Goal: Task Accomplishment & Management: Use online tool/utility

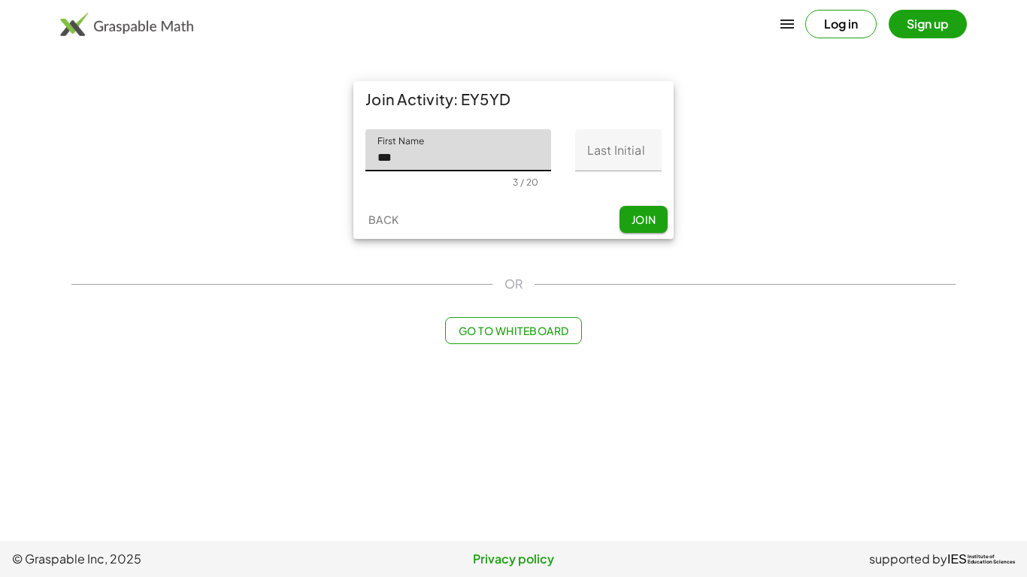
type input "*****"
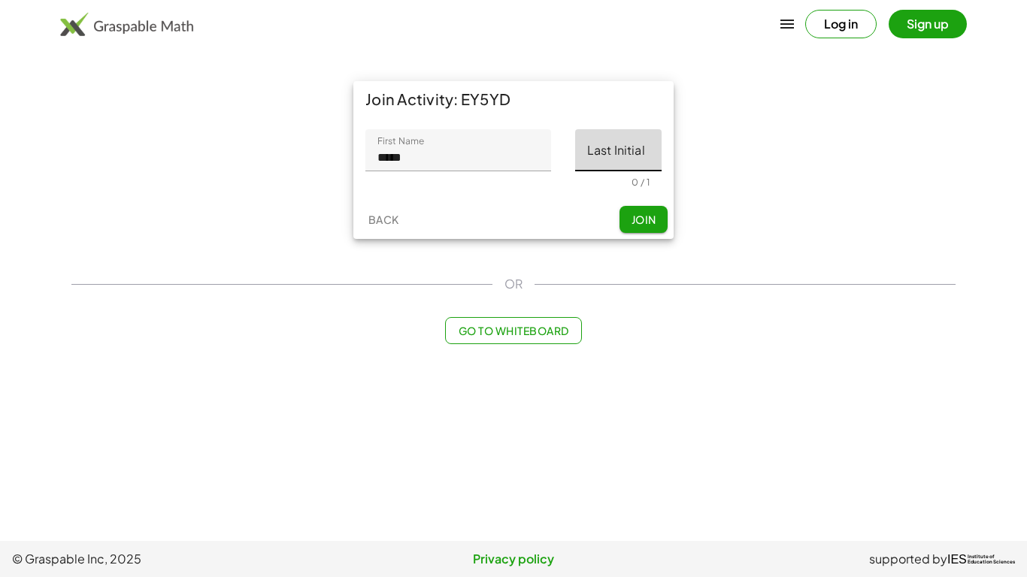
click at [597, 158] on input "Last Initial" at bounding box center [618, 150] width 86 height 42
type input "*"
click at [632, 230] on button "Join" at bounding box center [643, 219] width 48 height 27
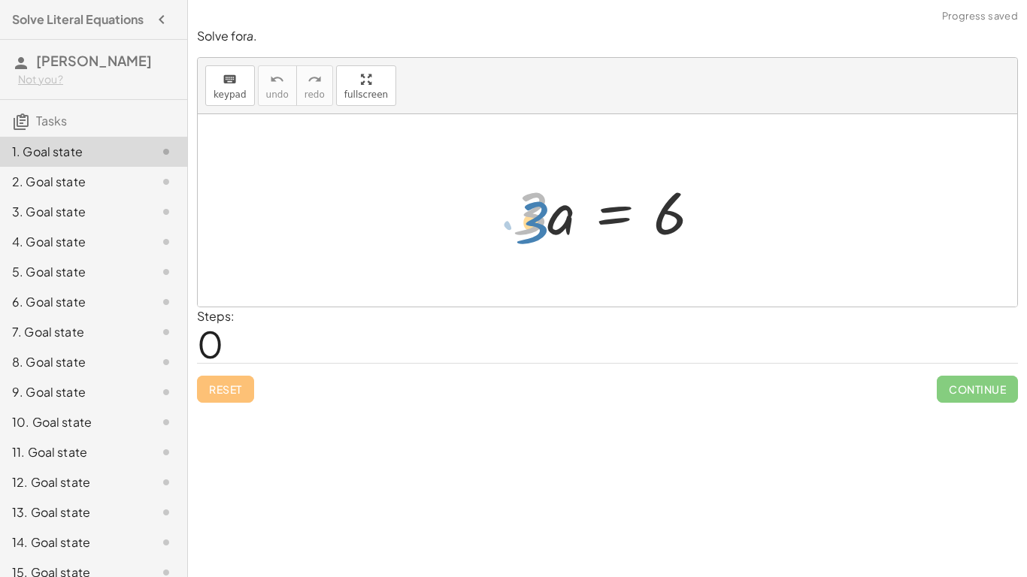
drag, startPoint x: 534, startPoint y: 214, endPoint x: 536, endPoint y: 223, distance: 9.3
click at [536, 223] on div at bounding box center [613, 210] width 216 height 77
drag, startPoint x: 522, startPoint y: 207, endPoint x: 689, endPoint y: 232, distance: 167.9
click at [689, 232] on div at bounding box center [613, 210] width 216 height 77
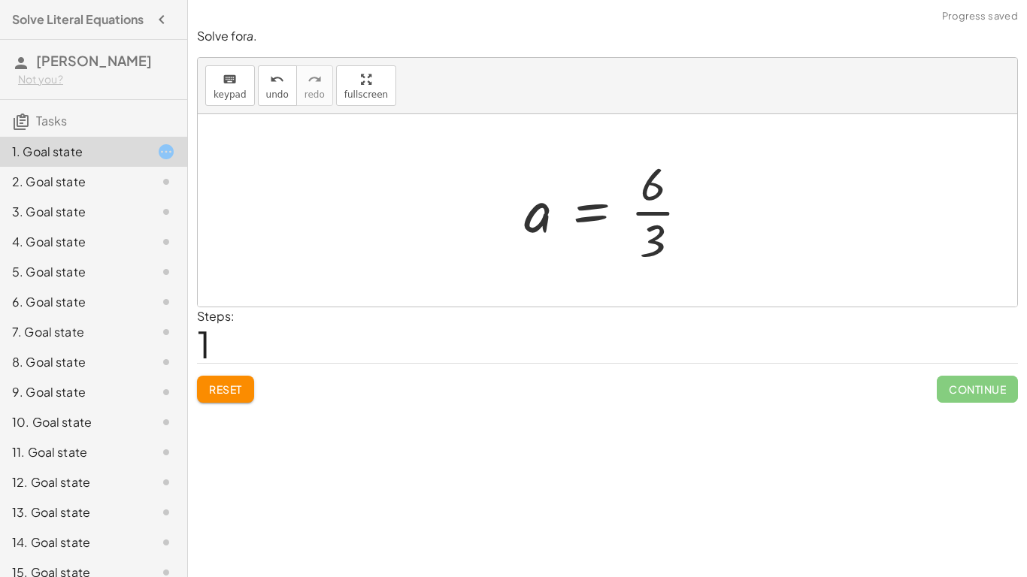
click at [655, 213] on div at bounding box center [612, 211] width 193 height 116
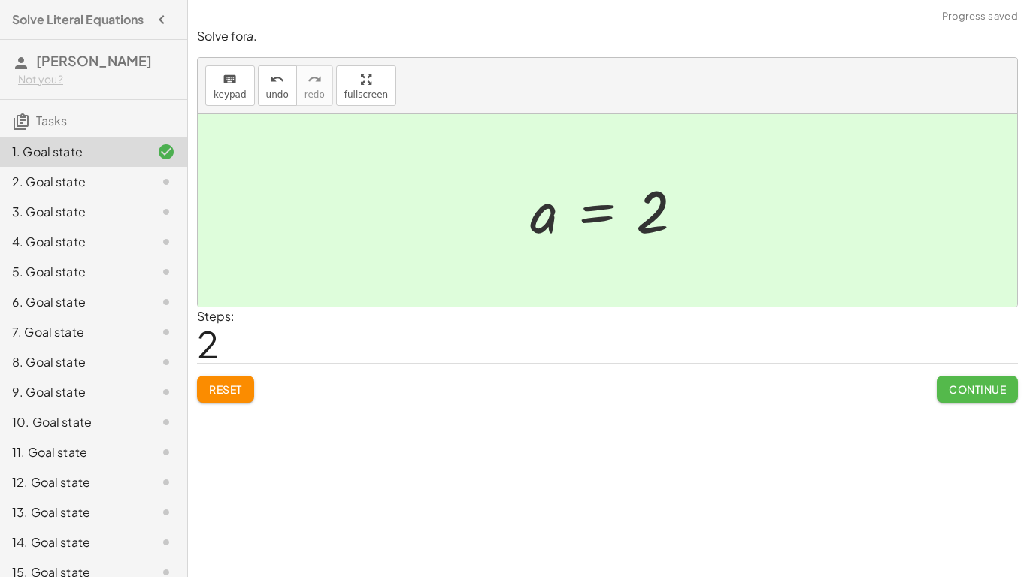
click at [988, 386] on span "Continue" at bounding box center [977, 390] width 57 height 14
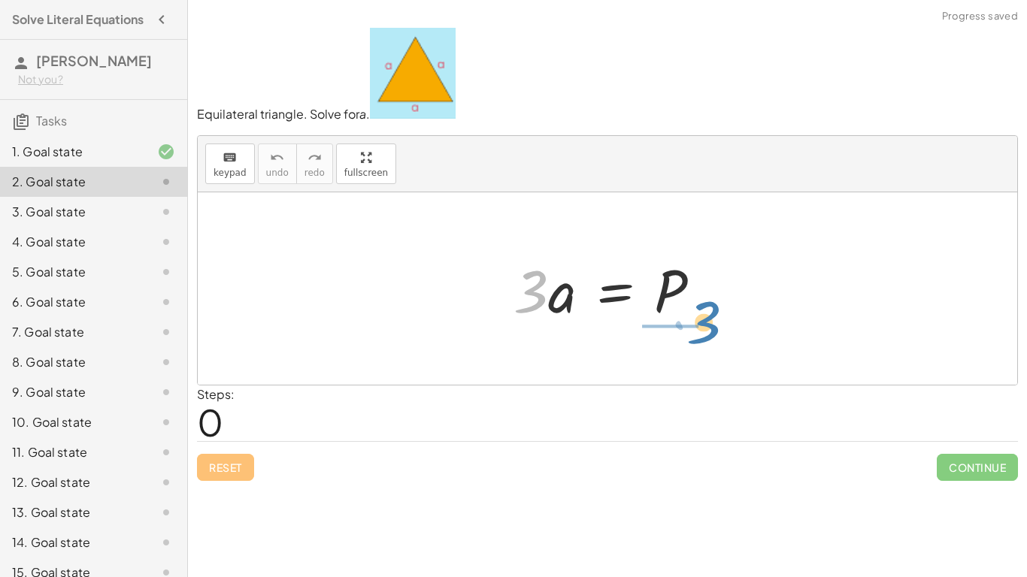
drag, startPoint x: 533, startPoint y: 295, endPoint x: 700, endPoint y: 333, distance: 171.2
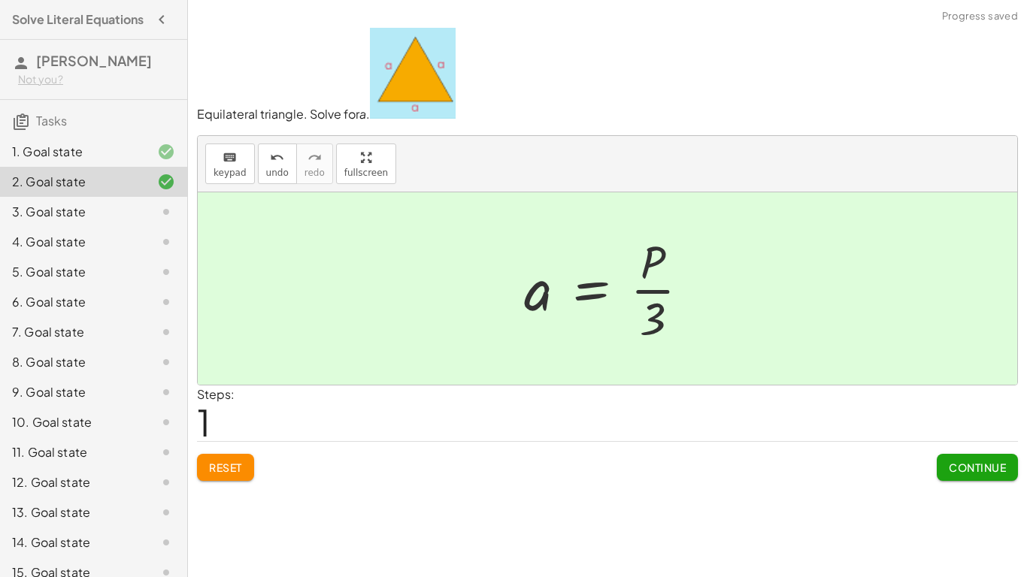
click at [945, 470] on button "Continue" at bounding box center [977, 467] width 81 height 27
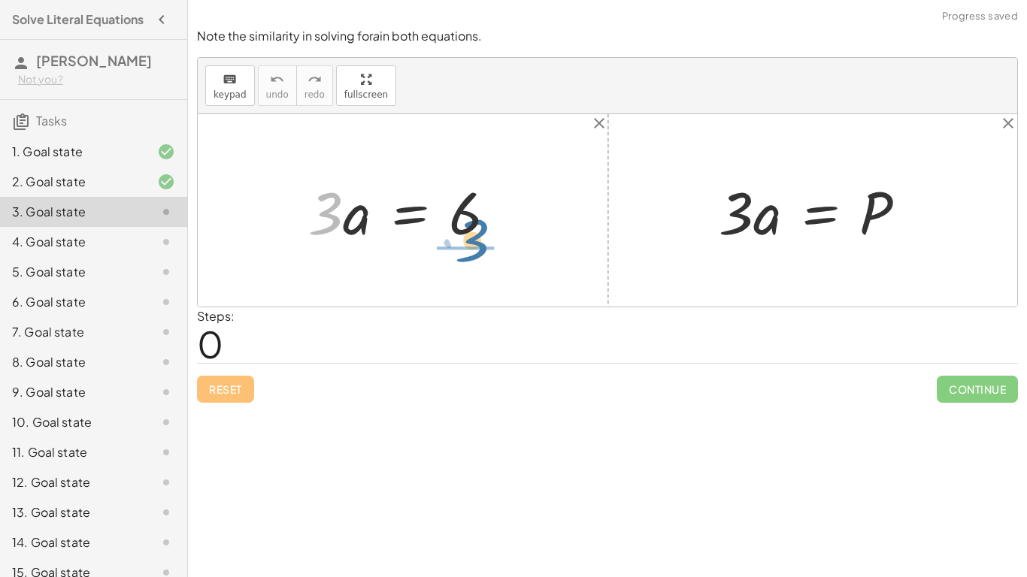
drag, startPoint x: 335, startPoint y: 223, endPoint x: 483, endPoint y: 250, distance: 150.7
click at [483, 250] on div "· 3 · 3 · a = 6" at bounding box center [403, 210] width 235 height 85
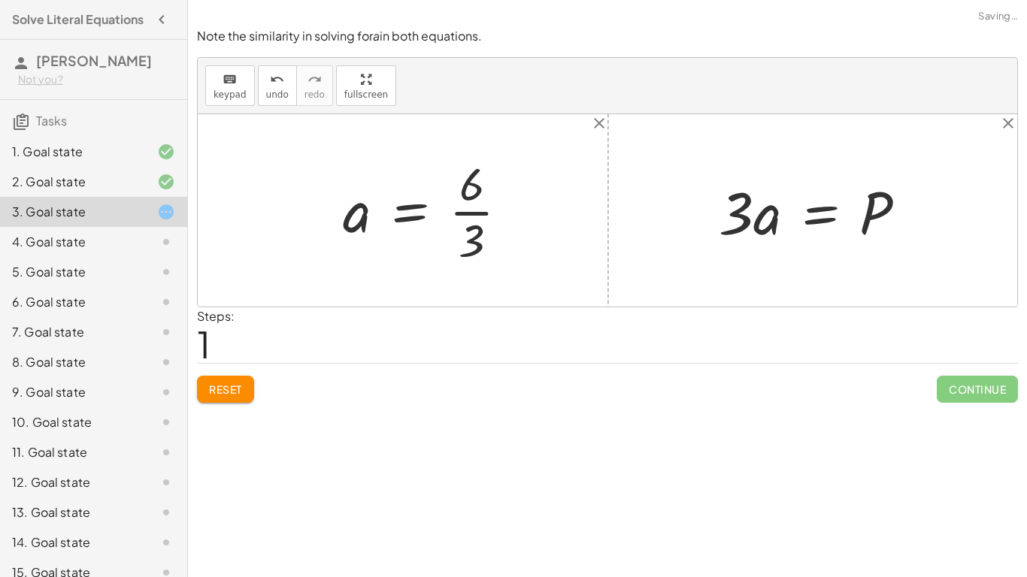
click at [472, 207] on div at bounding box center [431, 211] width 193 height 116
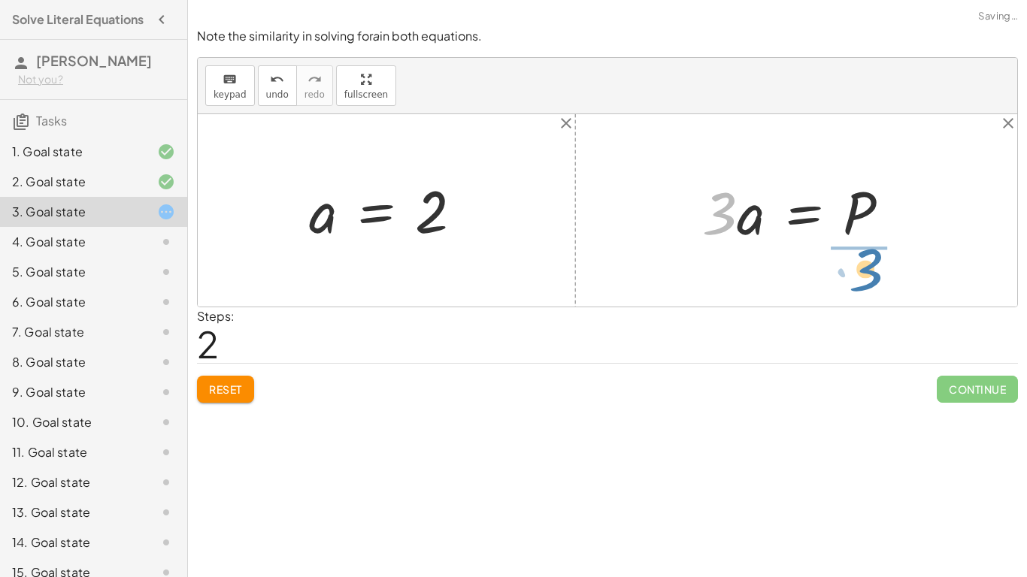
drag, startPoint x: 725, startPoint y: 202, endPoint x: 880, endPoint y: 250, distance: 161.9
click at [873, 256] on div "· 3 · a = 6 a = · 6 · 3 a = 2 · 3 · 3 · a = P" at bounding box center [607, 210] width 819 height 192
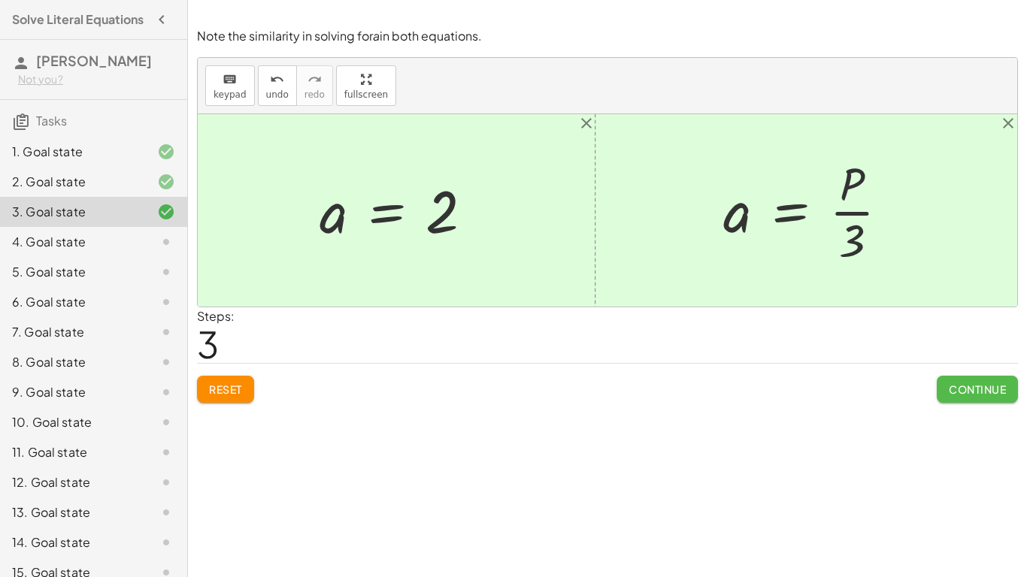
click at [970, 390] on span "Continue" at bounding box center [977, 390] width 57 height 14
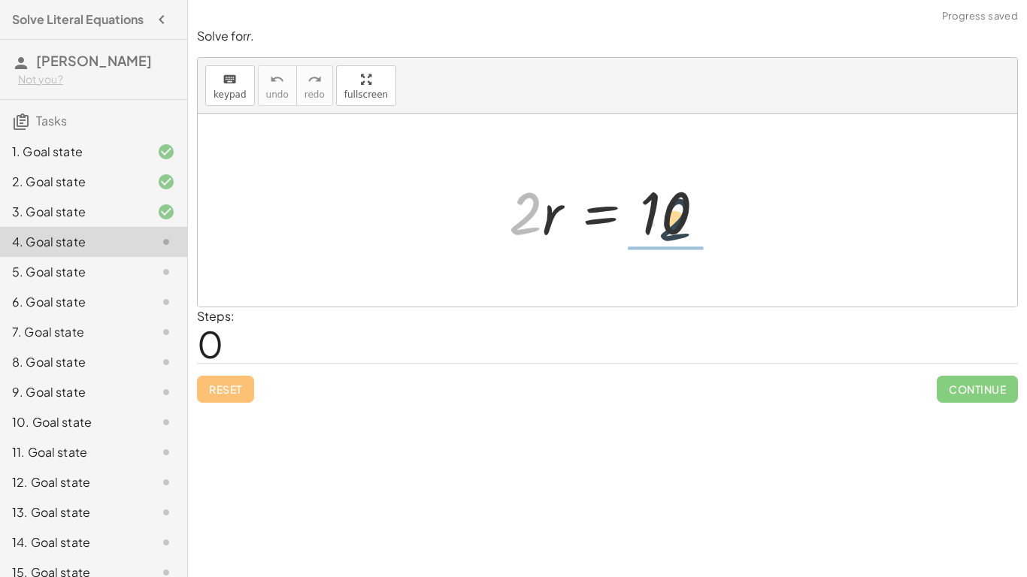
drag, startPoint x: 522, startPoint y: 226, endPoint x: 680, endPoint y: 231, distance: 157.9
click at [679, 231] on div at bounding box center [612, 210] width 223 height 77
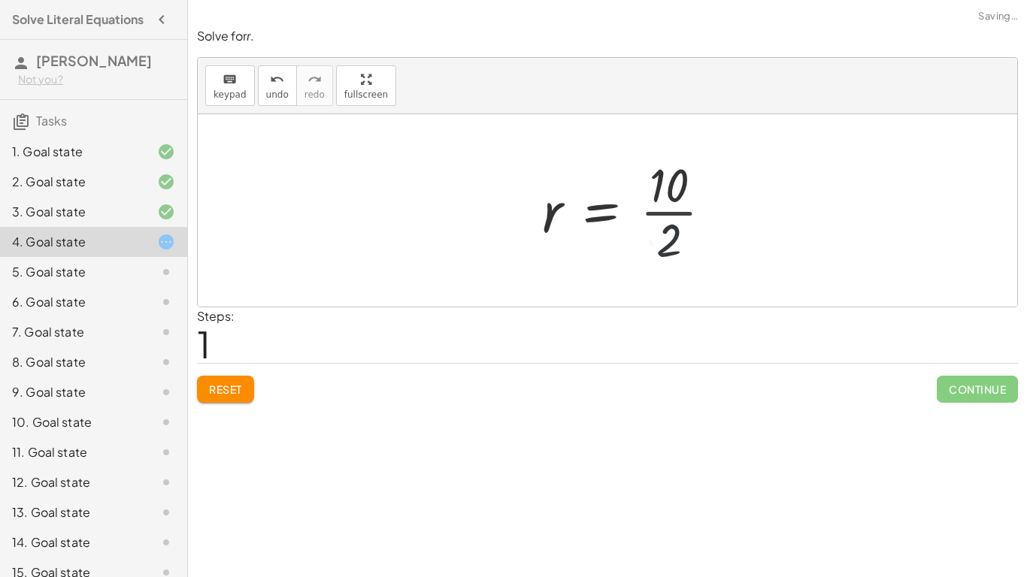
click at [671, 198] on div at bounding box center [632, 211] width 197 height 116
